Goal: Information Seeking & Learning: Get advice/opinions

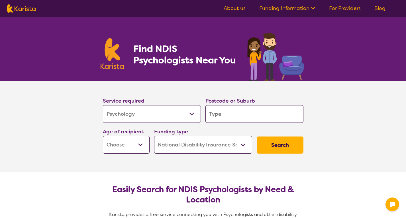
select select "Psychology"
select select "NDIS"
select select "Psychology"
select select "NDIS"
click at [227, 116] on input "search" at bounding box center [255, 114] width 98 height 18
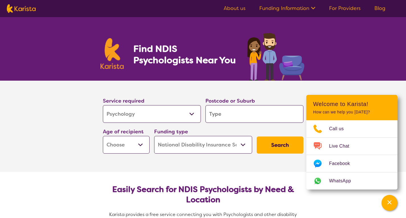
click at [226, 113] on input "search" at bounding box center [255, 114] width 98 height 18
type input "4"
type input "45"
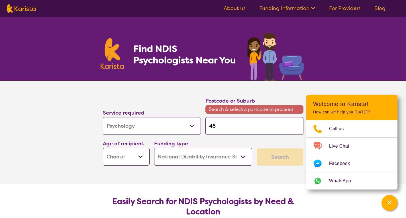
type input "450"
type input "4504"
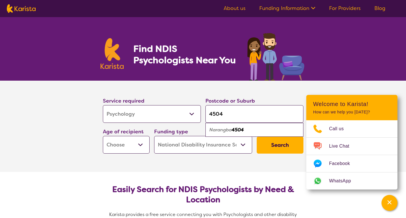
type input "4504"
click at [233, 129] on em "4504" at bounding box center [238, 130] width 12 height 6
click at [132, 146] on select "Early Childhood - 0 to 9 Child - 10 to 11 Adolescent - 12 to 17 Adult - 18 to 6…" at bounding box center [126, 145] width 47 height 18
select select "AS"
click at [103, 136] on select "Early Childhood - 0 to 9 Child - 10 to 11 Adolescent - 12 to 17 Adult - 18 to 6…" at bounding box center [126, 145] width 47 height 18
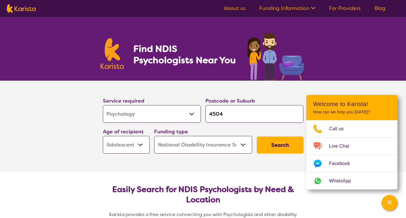
select select "AS"
click at [280, 145] on button "Search" at bounding box center [280, 145] width 47 height 17
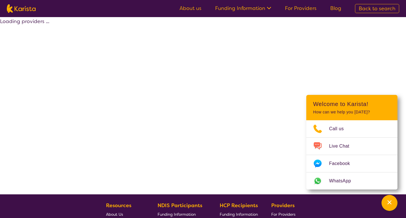
select select "by_score"
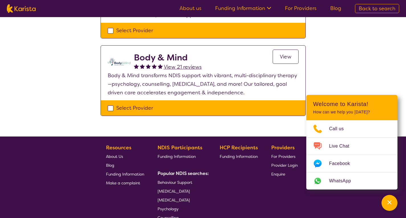
scroll to position [143, 0]
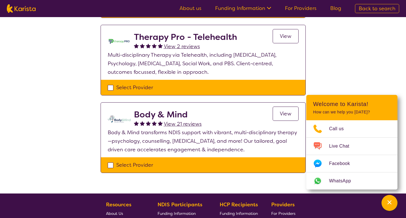
click at [284, 113] on span "View" at bounding box center [286, 113] width 12 height 7
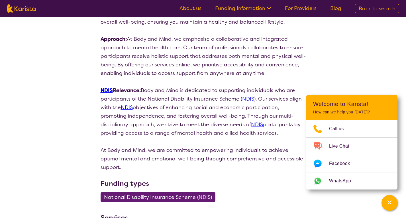
scroll to position [456, 0]
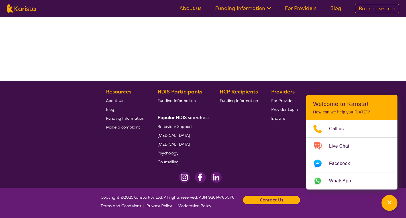
scroll to position [115, 0]
select select "by_score"
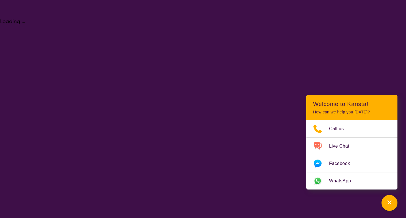
select select "Psychology"
select select "AS"
select select "NDIS"
select select "Psychology"
select select "AS"
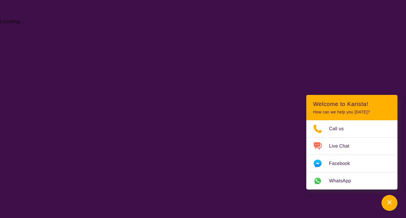
select select "NDIS"
